Goal: Navigation & Orientation: Find specific page/section

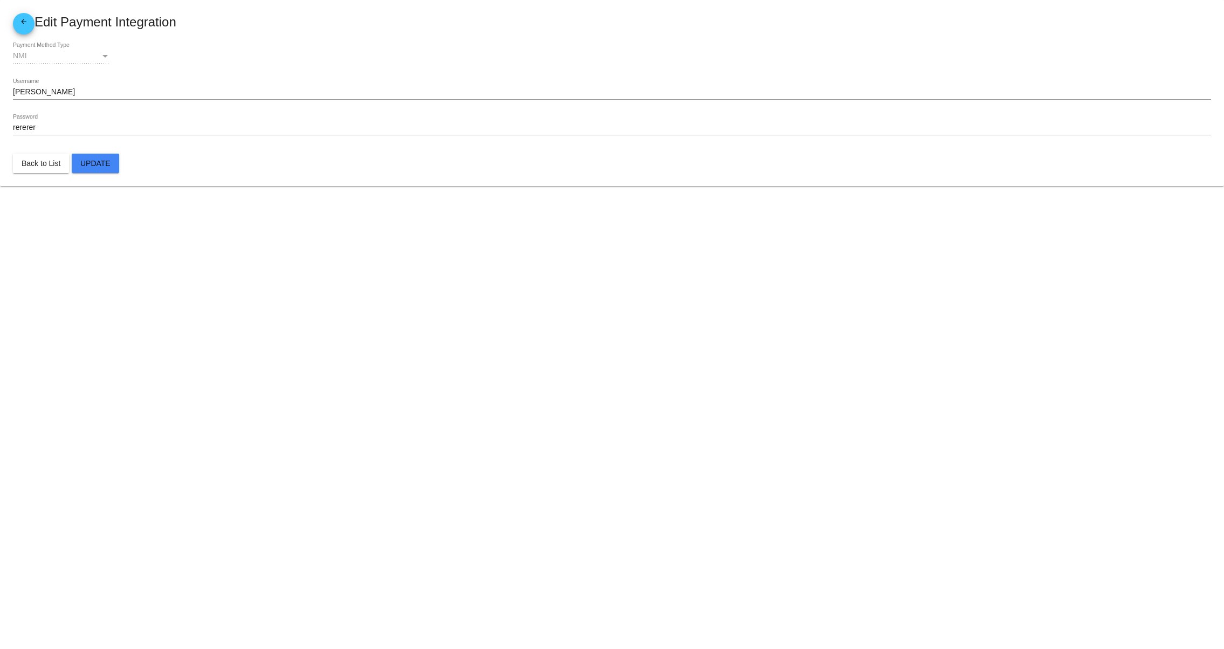
click at [409, 436] on body "arrow_back Edit Payment Integration NMI Payment Method Type [PERSON_NAME] Usern…" at bounding box center [612, 324] width 1224 height 649
click at [419, 396] on body "arrow_back Edit Payment Integration NMI Payment Method Type [PERSON_NAME] Usern…" at bounding box center [612, 324] width 1224 height 649
click at [430, 359] on body "arrow_back Edit Payment Integration NMI Payment Method Type [PERSON_NAME] Usern…" at bounding box center [612, 324] width 1224 height 649
click at [478, 461] on body "arrow_back Edit Payment Integration NMI Payment Method Type [PERSON_NAME] Usern…" at bounding box center [612, 324] width 1224 height 649
click at [460, 430] on body "arrow_back Edit Payment Integration NMI Payment Method Type [PERSON_NAME] Usern…" at bounding box center [612, 324] width 1224 height 649
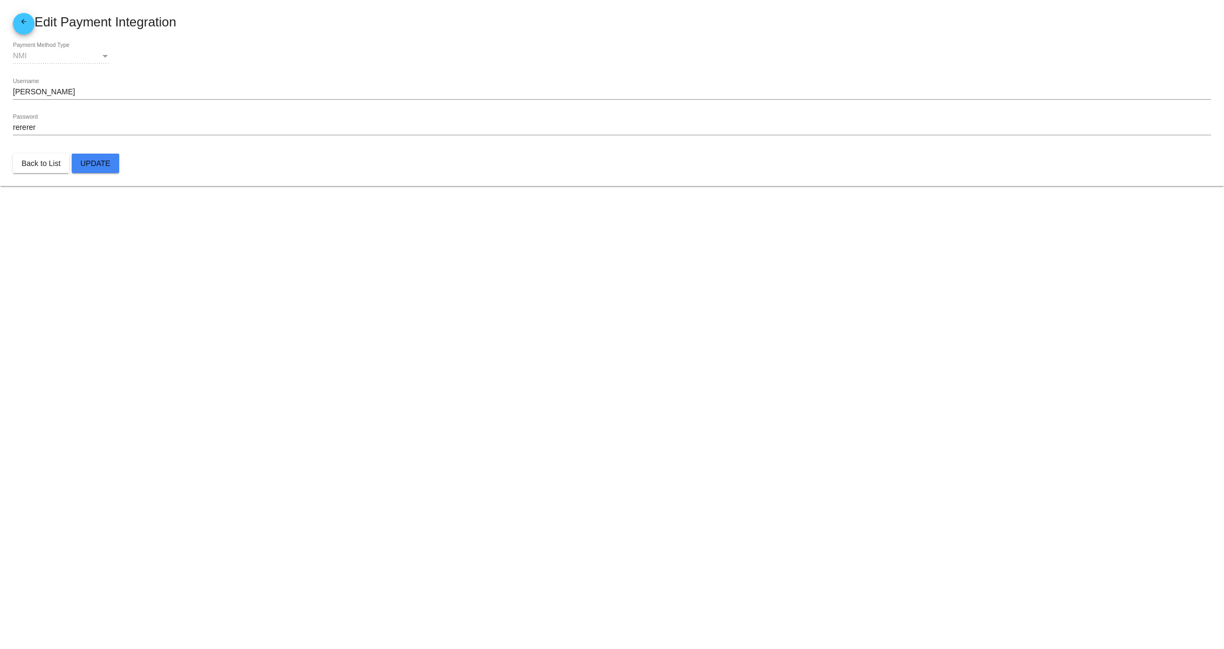
click at [443, 376] on body "arrow_back Edit Payment Integration NMI Payment Method Type [PERSON_NAME] Usern…" at bounding box center [612, 324] width 1224 height 649
click at [441, 348] on body "arrow_back Edit Payment Integration NMI Payment Method Type [PERSON_NAME] Usern…" at bounding box center [612, 324] width 1224 height 649
click at [441, 312] on body "arrow_back Edit Payment Integration NMI Payment Method Type [PERSON_NAME] Usern…" at bounding box center [612, 324] width 1224 height 649
click at [358, 538] on body "arrow_back Edit Payment Integration NMI Payment Method Type [PERSON_NAME] Usern…" at bounding box center [612, 324] width 1224 height 649
click at [350, 508] on body "arrow_back Edit Payment Integration NMI Payment Method Type [PERSON_NAME] Usern…" at bounding box center [612, 324] width 1224 height 649
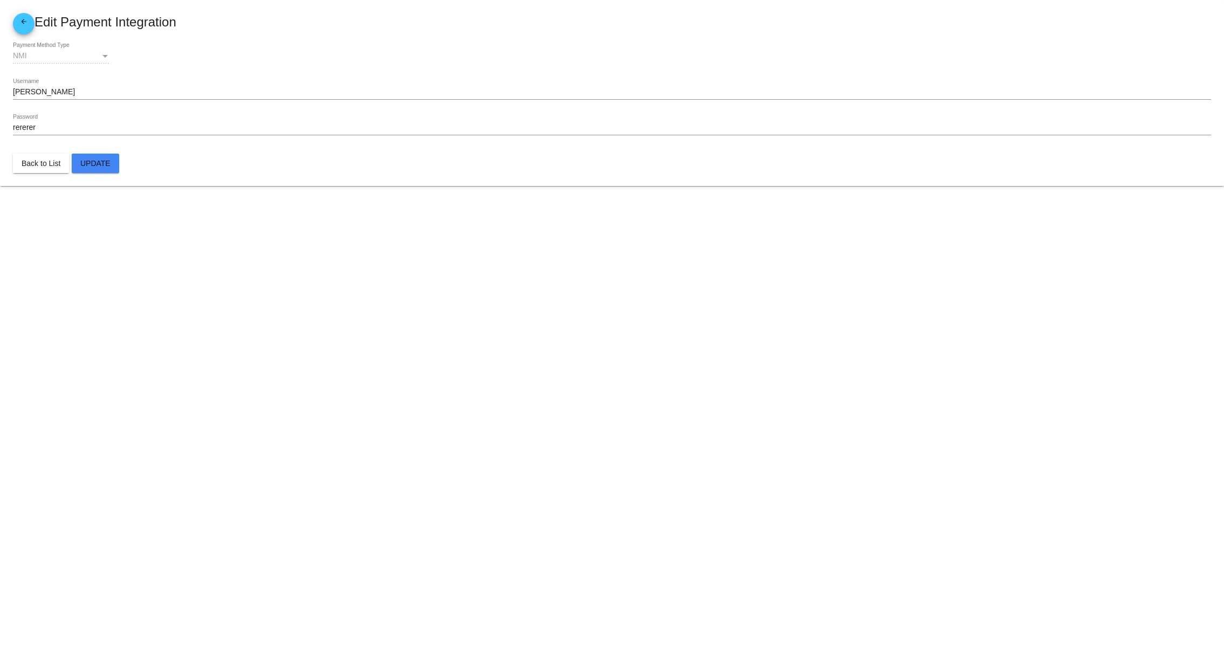
click at [358, 454] on body "arrow_back Edit Payment Integration NMI Payment Method Type [PERSON_NAME] Usern…" at bounding box center [612, 324] width 1224 height 649
click at [736, 361] on body "arrow_back Edit Payment Integration NMI Payment Method Type [PERSON_NAME] Usern…" at bounding box center [612, 324] width 1224 height 649
click at [796, 430] on body "arrow_back Edit Payment Integration NMI Payment Method Type [PERSON_NAME] Usern…" at bounding box center [612, 324] width 1224 height 649
click at [865, 417] on body "arrow_back Edit Payment Integration NMI Payment Method Type [PERSON_NAME] Usern…" at bounding box center [612, 324] width 1224 height 649
click at [723, 372] on body "arrow_back Edit Payment Integration NMI Payment Method Type [PERSON_NAME] Usern…" at bounding box center [612, 324] width 1224 height 649
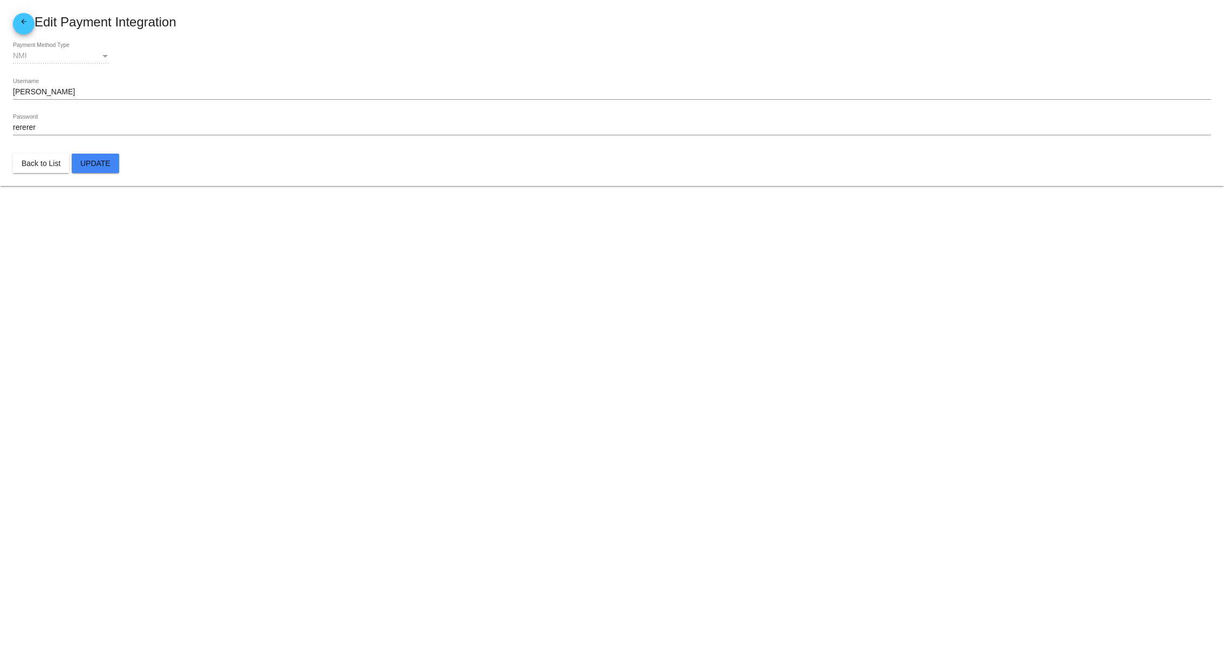
drag, startPoint x: 607, startPoint y: 406, endPoint x: 570, endPoint y: 435, distance: 46.9
click at [605, 409] on body "arrow_back Edit Payment Integration NMI Payment Method Type [PERSON_NAME] Usern…" at bounding box center [612, 324] width 1224 height 649
click at [527, 478] on body "arrow_back Edit Payment Integration NMI Payment Method Type [PERSON_NAME] Usern…" at bounding box center [612, 324] width 1224 height 649
drag, startPoint x: 501, startPoint y: 510, endPoint x: 469, endPoint y: 478, distance: 45.7
click at [501, 511] on body "arrow_back Edit Payment Integration NMI Payment Method Type [PERSON_NAME] Usern…" at bounding box center [612, 324] width 1224 height 649
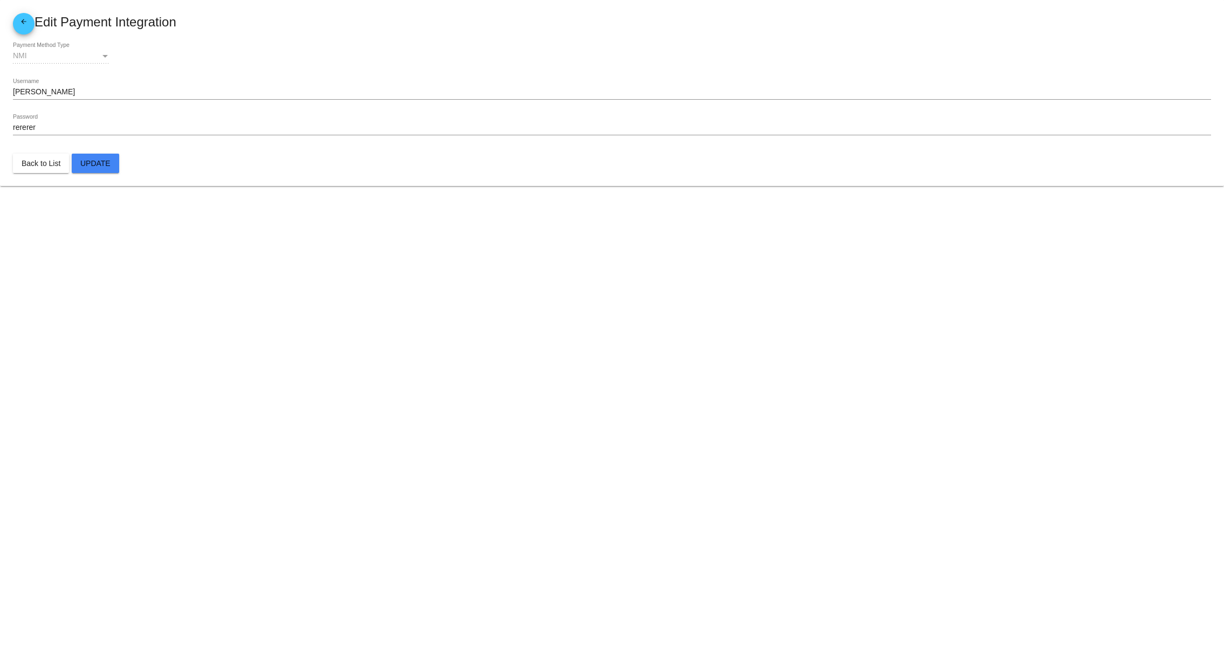
click at [462, 471] on body "arrow_back Edit Payment Integration NMI Payment Method Type [PERSON_NAME] Usern…" at bounding box center [612, 324] width 1224 height 649
click at [436, 424] on body "arrow_back Edit Payment Integration NMI Payment Method Type [PERSON_NAME] Usern…" at bounding box center [612, 324] width 1224 height 649
click at [428, 380] on body "arrow_back Edit Payment Integration NMI Payment Method Type [PERSON_NAME] Usern…" at bounding box center [612, 324] width 1224 height 649
click at [513, 333] on body "arrow_back Edit Payment Integration NMI Payment Method Type [PERSON_NAME] Usern…" at bounding box center [612, 324] width 1224 height 649
drag, startPoint x: 640, startPoint y: 315, endPoint x: 692, endPoint y: 315, distance: 51.7
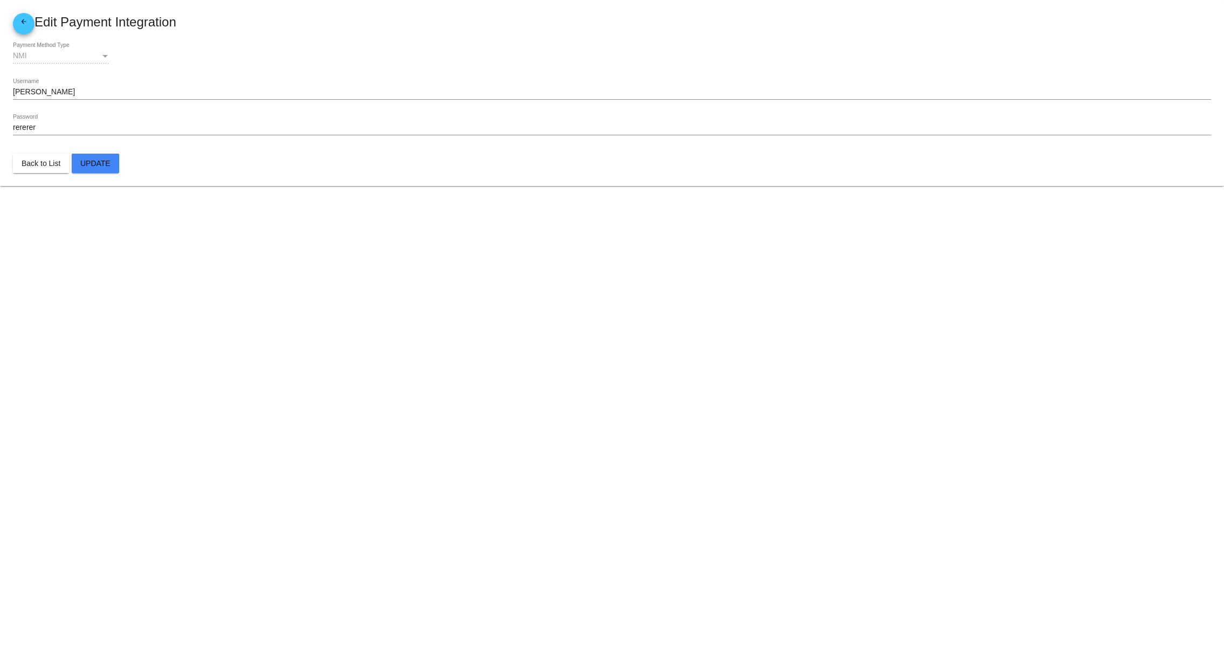
click at [650, 315] on body "arrow_back Edit Payment Integration NMI Payment Method Type [PERSON_NAME] Usern…" at bounding box center [612, 324] width 1224 height 649
drag, startPoint x: 705, startPoint y: 313, endPoint x: 787, endPoint y: 313, distance: 81.9
click at [727, 313] on body "arrow_back Edit Payment Integration NMI Payment Method Type [PERSON_NAME] Usern…" at bounding box center [612, 324] width 1224 height 649
click at [790, 313] on body "arrow_back Edit Payment Integration NMI Payment Method Type [PERSON_NAME] Usern…" at bounding box center [612, 324] width 1224 height 649
click at [588, 362] on body "arrow_back Edit Payment Integration NMI Payment Method Type [PERSON_NAME] Usern…" at bounding box center [612, 324] width 1224 height 649
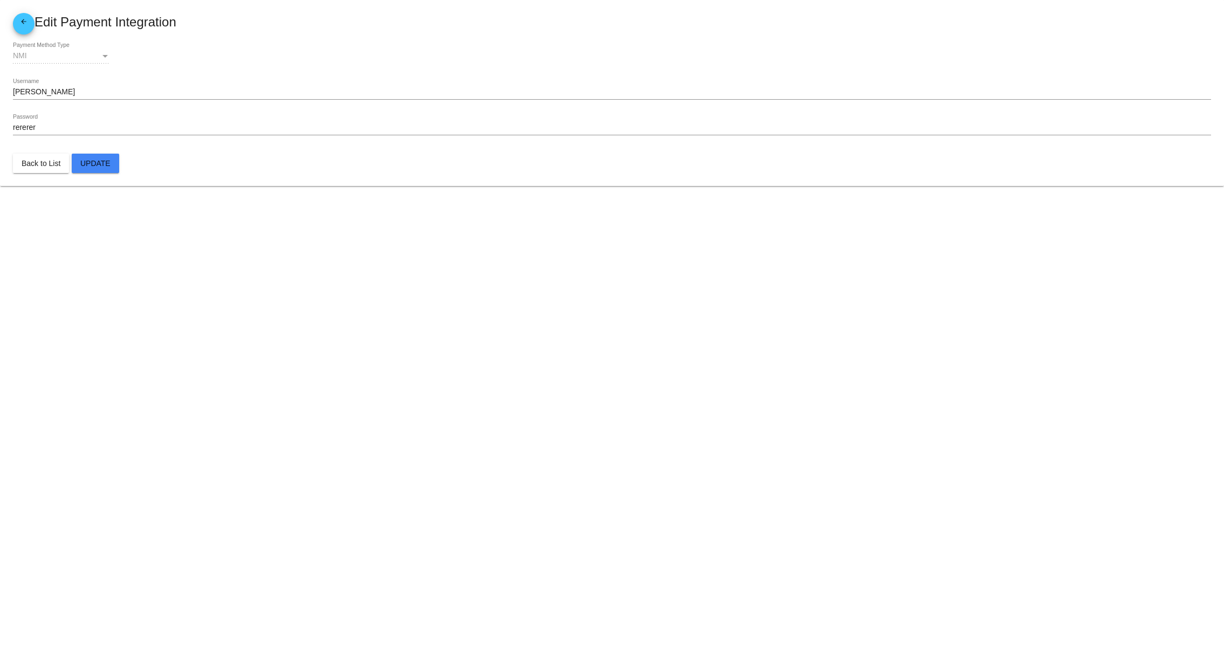
click at [468, 549] on body "arrow_back Edit Payment Integration NMI Payment Method Type [PERSON_NAME] Usern…" at bounding box center [612, 324] width 1224 height 649
click at [424, 524] on body "arrow_back Edit Payment Integration NMI Payment Method Type [PERSON_NAME] Usern…" at bounding box center [612, 324] width 1224 height 649
click at [428, 452] on body "arrow_back Edit Payment Integration NMI Payment Method Type [PERSON_NAME] Usern…" at bounding box center [612, 324] width 1224 height 649
click at [443, 372] on body "arrow_back Edit Payment Integration NMI Payment Method Type [PERSON_NAME] Usern…" at bounding box center [612, 324] width 1224 height 649
click at [472, 549] on body "arrow_back Edit Payment Integration NMI Payment Method Type [PERSON_NAME] Usern…" at bounding box center [612, 324] width 1224 height 649
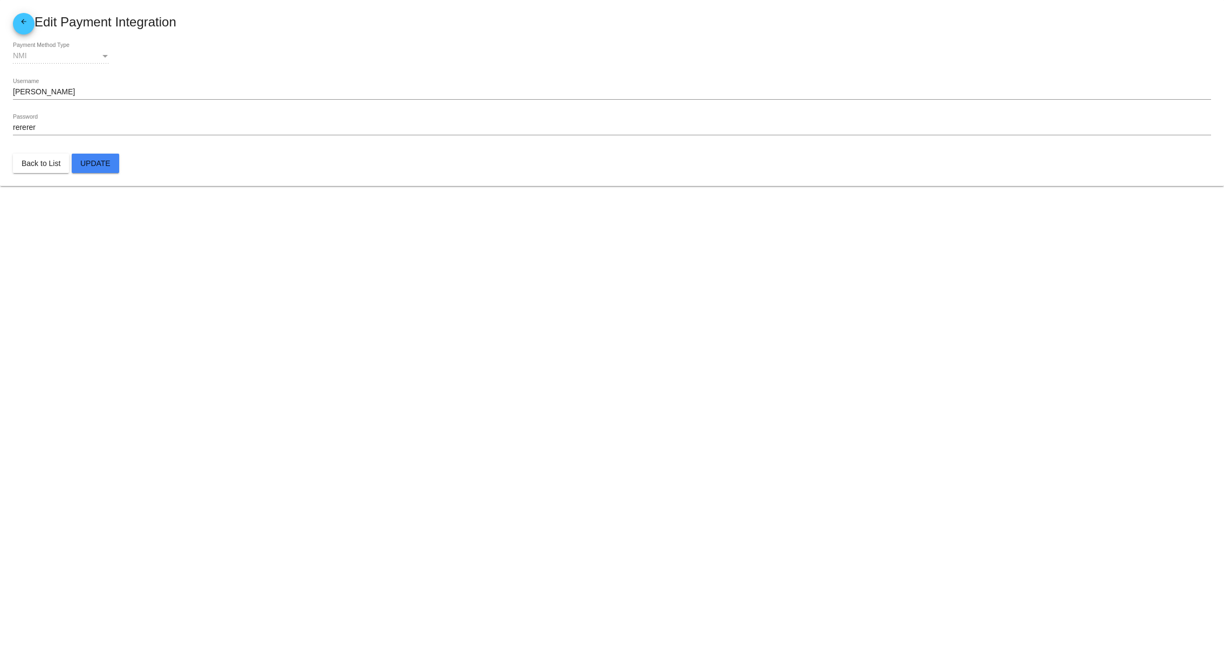
click at [571, 521] on body "arrow_back Edit Payment Integration NMI Payment Method Type [PERSON_NAME] Usern…" at bounding box center [612, 324] width 1224 height 649
click at [589, 475] on body "arrow_back Edit Payment Integration NMI Payment Method Type [PERSON_NAME] Usern…" at bounding box center [612, 324] width 1224 height 649
click at [583, 422] on body "arrow_back Edit Payment Integration NMI Payment Method Type [PERSON_NAME] Usern…" at bounding box center [612, 324] width 1224 height 649
click at [566, 368] on body "arrow_back Edit Payment Integration NMI Payment Method Type [PERSON_NAME] Usern…" at bounding box center [612, 324] width 1224 height 649
click at [659, 547] on body "arrow_back Edit Payment Integration NMI Payment Method Type [PERSON_NAME] Usern…" at bounding box center [612, 324] width 1224 height 649
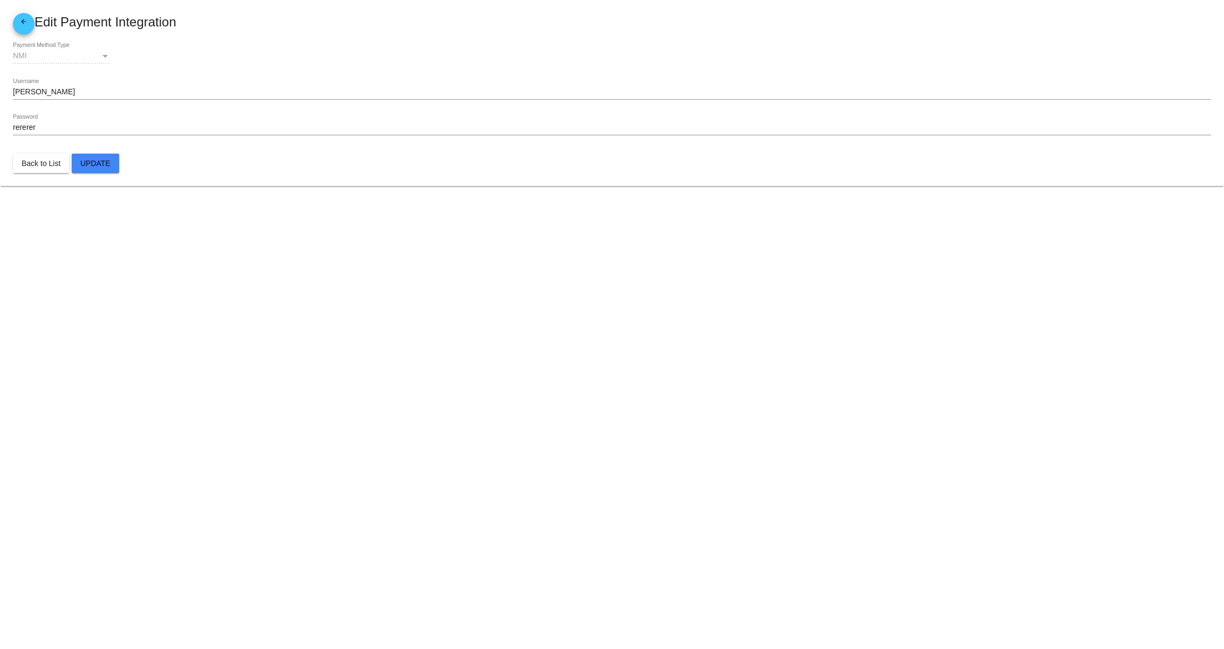
drag, startPoint x: 734, startPoint y: 497, endPoint x: 871, endPoint y: 484, distance: 137.5
click at [738, 497] on body "arrow_back Edit Payment Integration NMI Payment Method Type [PERSON_NAME] Usern…" at bounding box center [612, 324] width 1224 height 649
drag, startPoint x: 884, startPoint y: 484, endPoint x: 959, endPoint y: 475, distance: 76.0
click at [889, 484] on body "arrow_back Edit Payment Integration NMI Payment Method Type [PERSON_NAME] Usern…" at bounding box center [612, 324] width 1224 height 649
click at [1021, 464] on body "arrow_back Edit Payment Integration NMI Payment Method Type [PERSON_NAME] Usern…" at bounding box center [612, 324] width 1224 height 649
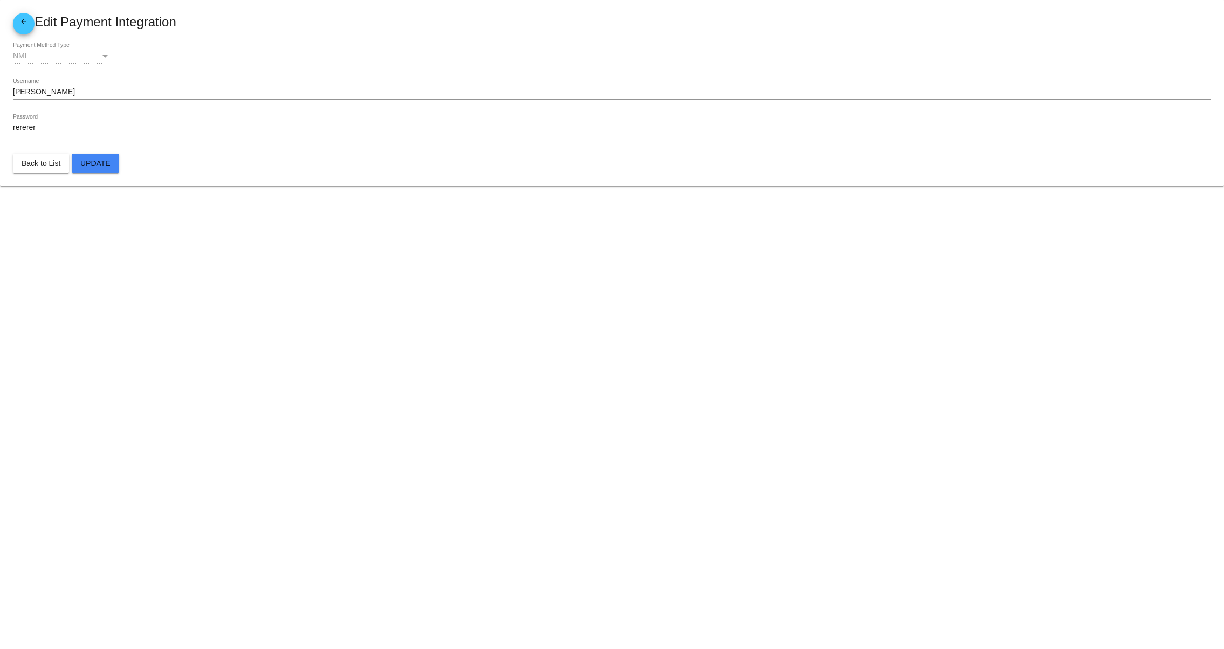
click at [1115, 452] on body "arrow_back Edit Payment Integration NMI Payment Method Type [PERSON_NAME] Usern…" at bounding box center [612, 324] width 1224 height 649
click at [835, 452] on body "arrow_back Edit Payment Integration NMI Payment Method Type [PERSON_NAME] Usern…" at bounding box center [612, 324] width 1224 height 649
drag, startPoint x: 693, startPoint y: 479, endPoint x: 546, endPoint y: 486, distance: 147.4
click at [680, 482] on body "arrow_back Edit Payment Integration NMI Payment Method Type [PERSON_NAME] Usern…" at bounding box center [612, 324] width 1224 height 649
click at [531, 486] on body "arrow_back Edit Payment Integration NMI Payment Method Type [PERSON_NAME] Usern…" at bounding box center [612, 324] width 1224 height 649
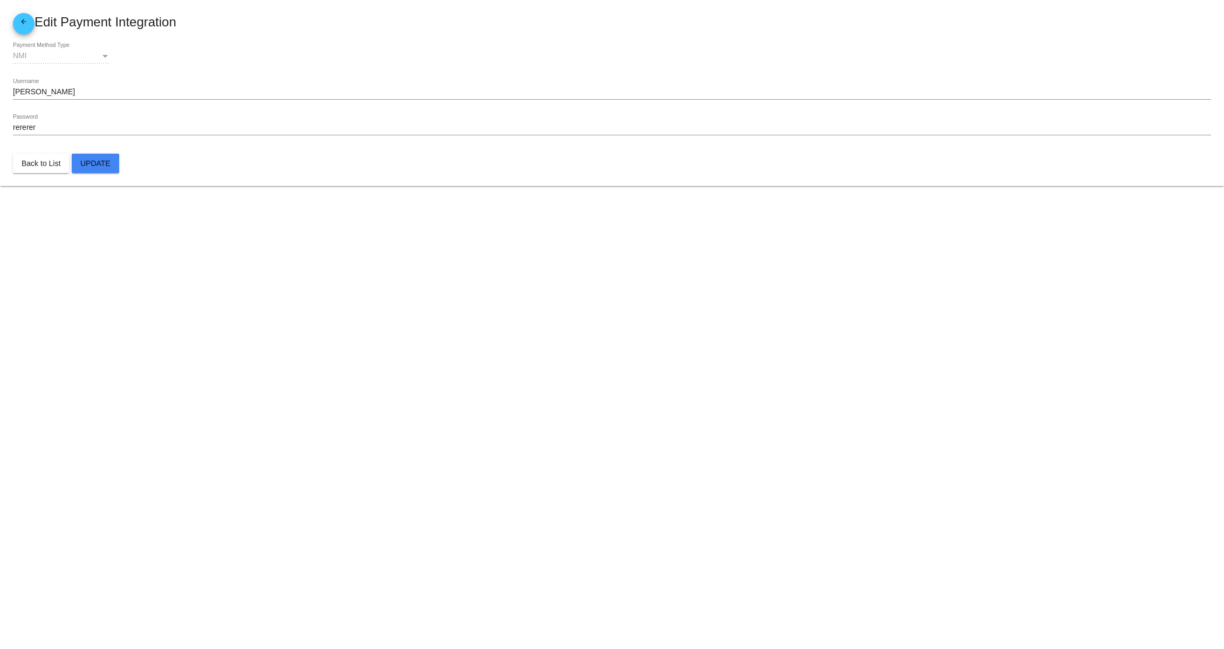
click at [488, 454] on body "arrow_back Edit Payment Integration NMI Payment Method Type [PERSON_NAME] Usern…" at bounding box center [612, 324] width 1224 height 649
click at [480, 396] on body "arrow_back Edit Payment Integration NMI Payment Method Type [PERSON_NAME] Usern…" at bounding box center [612, 324] width 1224 height 649
click at [464, 579] on body "arrow_back Edit Payment Integration NMI Payment Method Type [PERSON_NAME] Usern…" at bounding box center [612, 324] width 1224 height 649
click at [430, 542] on body "arrow_back Edit Payment Integration NMI Payment Method Type [PERSON_NAME] Usern…" at bounding box center [612, 324] width 1224 height 649
click at [425, 501] on body "arrow_back Edit Payment Integration NMI Payment Method Type [PERSON_NAME] Usern…" at bounding box center [612, 324] width 1224 height 649
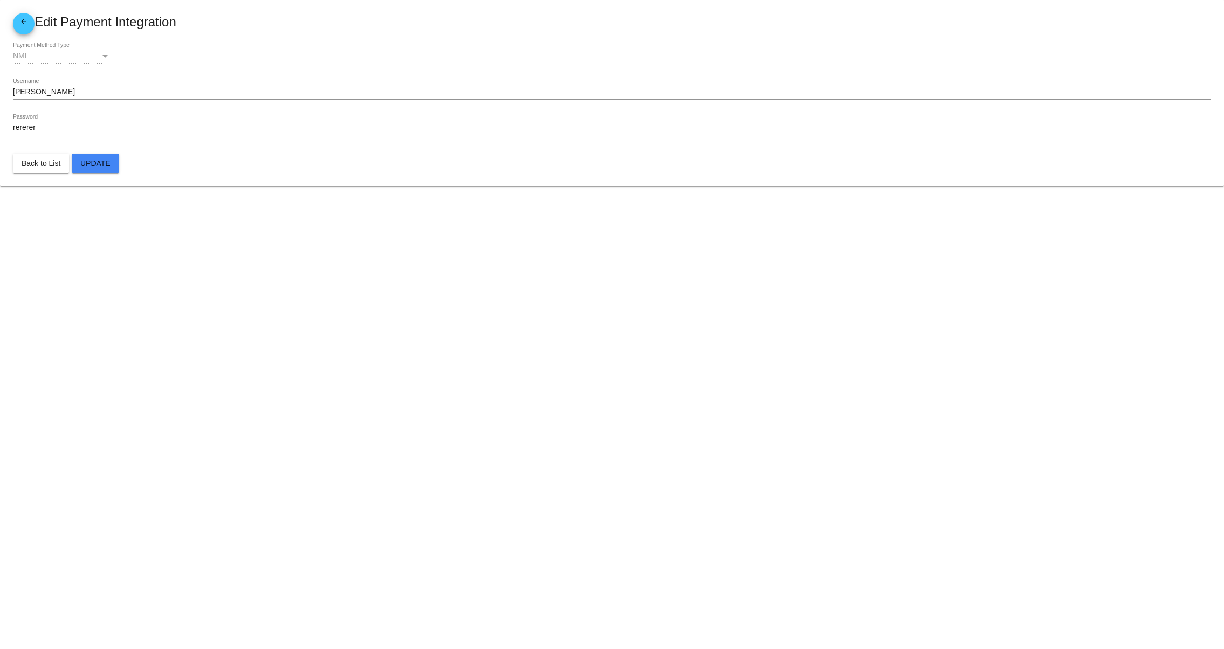
click at [1154, 426] on body "arrow_back Edit Payment Integration NMI Payment Method Type [PERSON_NAME] Usern…" at bounding box center [612, 324] width 1224 height 649
click at [1205, 386] on body "arrow_back Edit Payment Integration NMI Payment Method Type [PERSON_NAME] Usern…" at bounding box center [612, 324] width 1224 height 649
click at [393, 530] on body "arrow_back Edit Payment Integration NMI Payment Method Type [PERSON_NAME] Usern…" at bounding box center [612, 324] width 1224 height 649
click at [589, 536] on body "arrow_back Edit Payment Integration NMI Payment Method Type [PERSON_NAME] Usern…" at bounding box center [612, 324] width 1224 height 649
click at [660, 509] on body "arrow_back Edit Payment Integration NMI Payment Method Type [PERSON_NAME] Usern…" at bounding box center [612, 324] width 1224 height 649
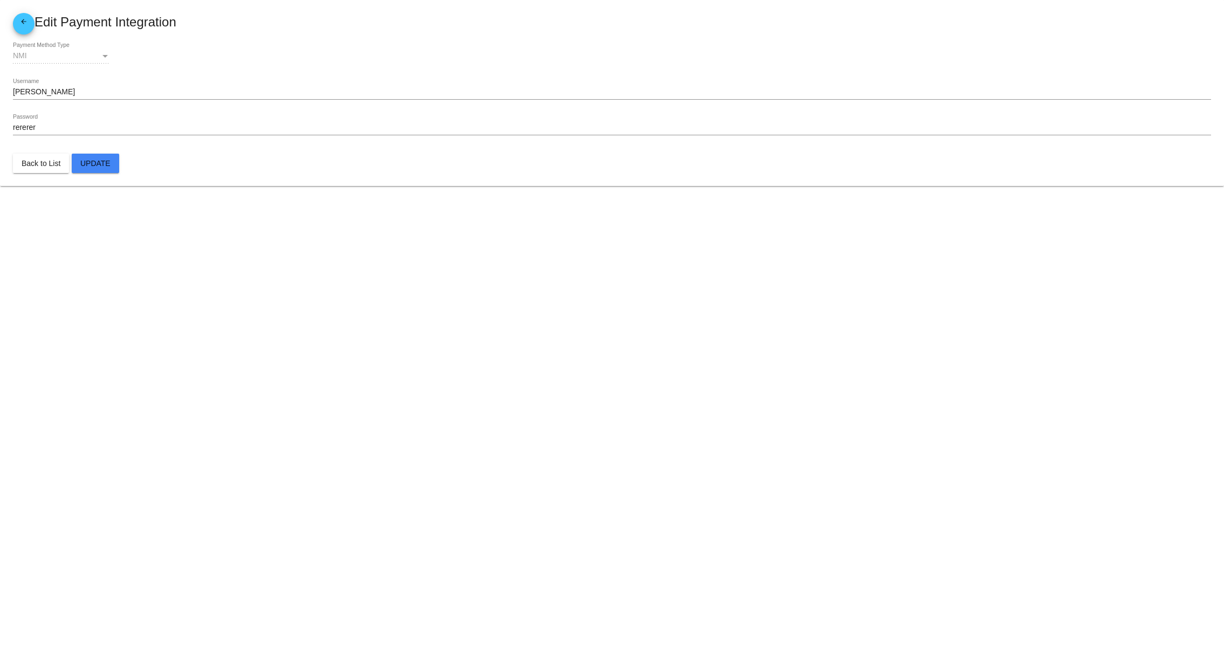
drag, startPoint x: 771, startPoint y: 481, endPoint x: 795, endPoint y: 491, distance: 25.4
click at [772, 481] on body "arrow_back Edit Payment Integration NMI Payment Method Type [PERSON_NAME] Usern…" at bounding box center [612, 324] width 1224 height 649
